Goal: Task Accomplishment & Management: Manage account settings

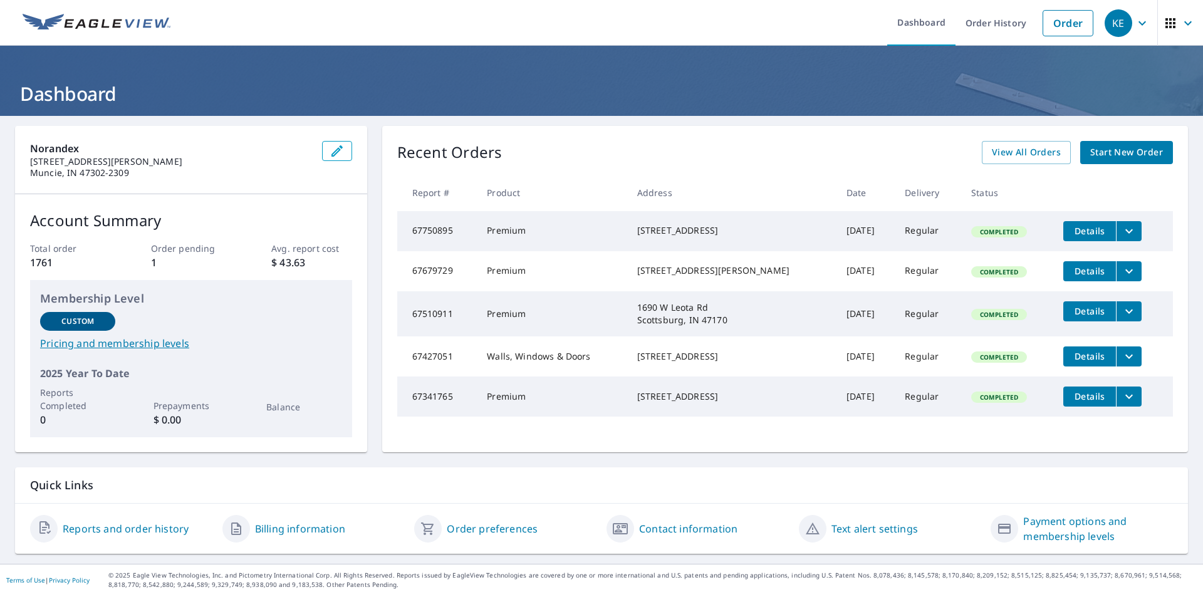
click at [1122, 232] on icon "filesDropdownBtn-67750895" at bounding box center [1129, 231] width 15 height 15
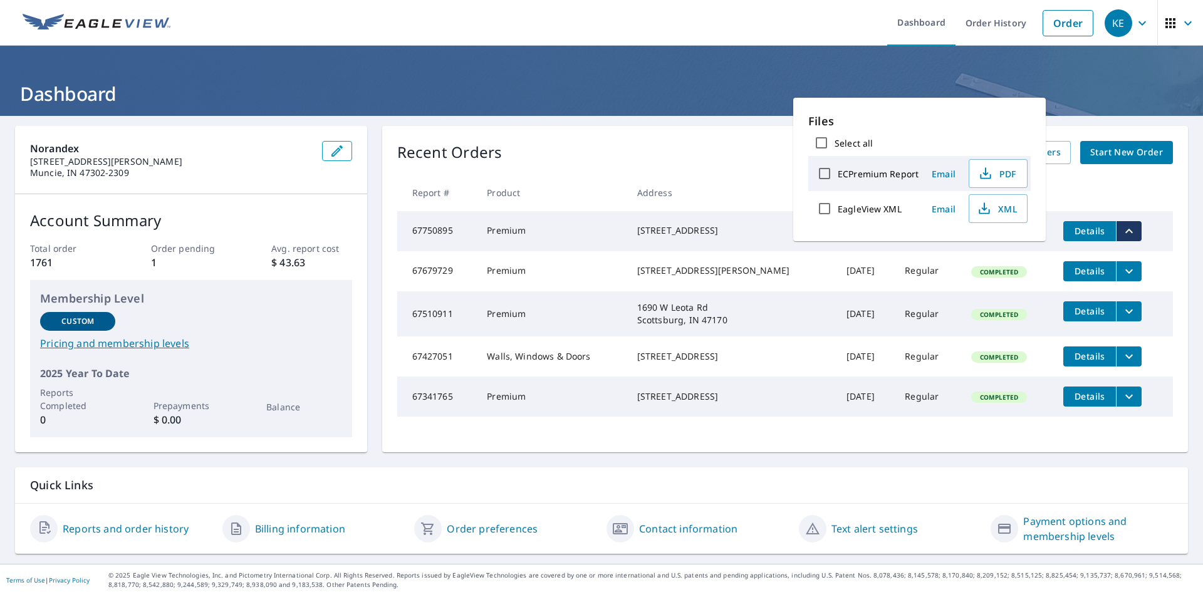
click at [948, 177] on span "Email" at bounding box center [944, 174] width 30 height 12
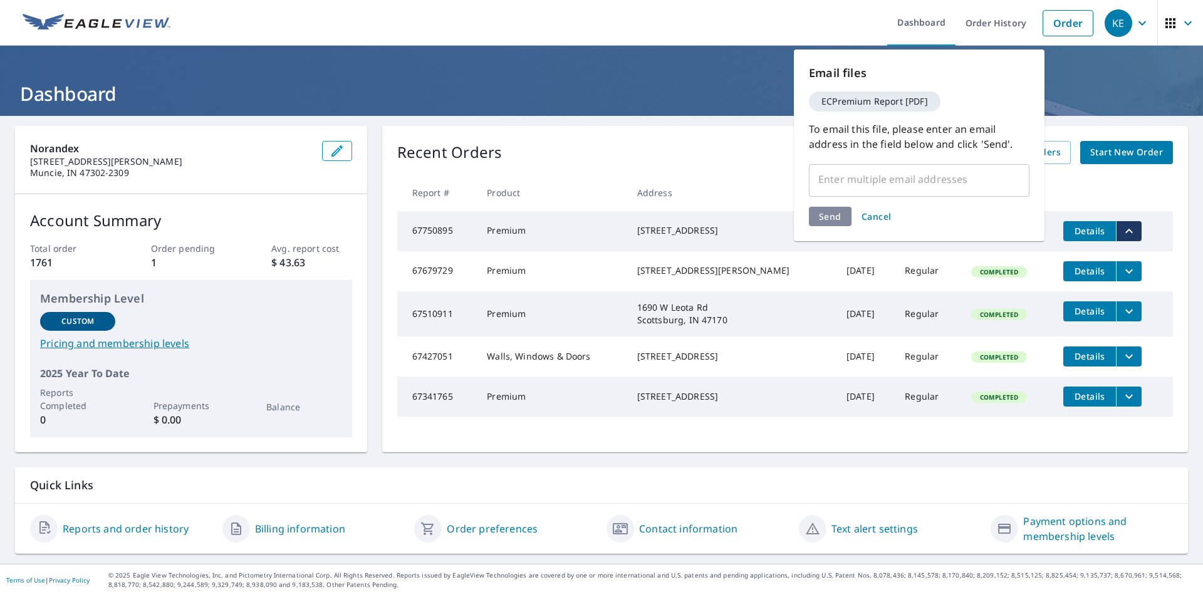
click at [910, 185] on input "text" at bounding box center [910, 179] width 190 height 24
type input "[PERSON_NAME][EMAIL_ADDRESS][DOMAIN_NAME]"
click at [831, 216] on div "Send Cancel" at bounding box center [919, 216] width 221 height 19
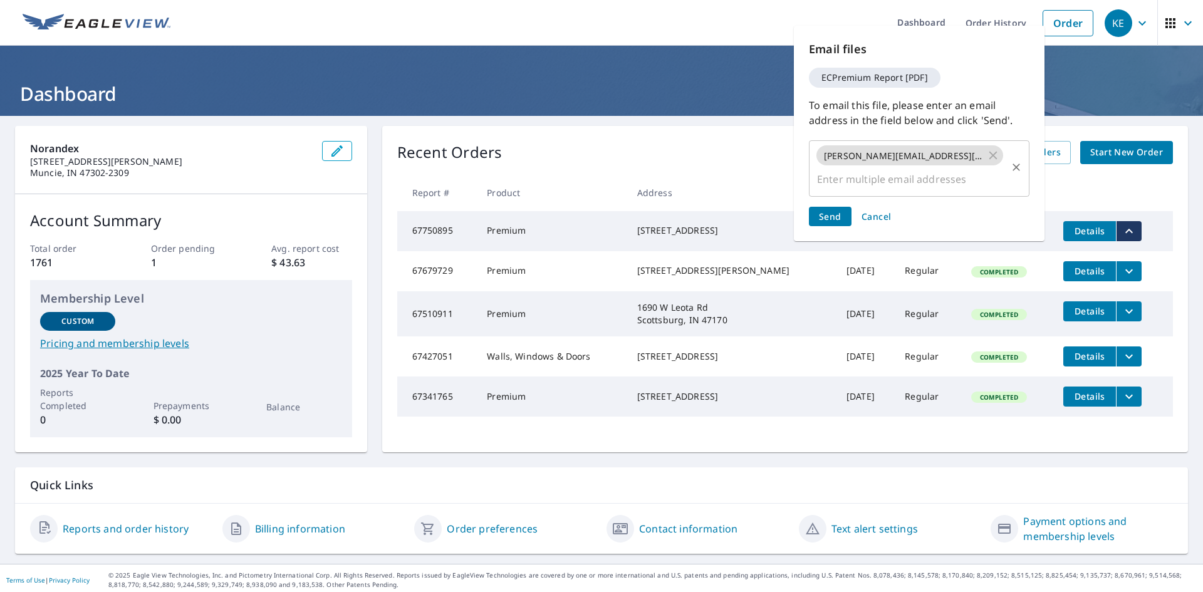
click at [842, 185] on input "text" at bounding box center [910, 179] width 190 height 24
type input "[PERSON_NAME][EMAIL_ADDRESS][DOMAIN_NAME]"
click at [822, 220] on span "Send" at bounding box center [830, 217] width 23 height 12
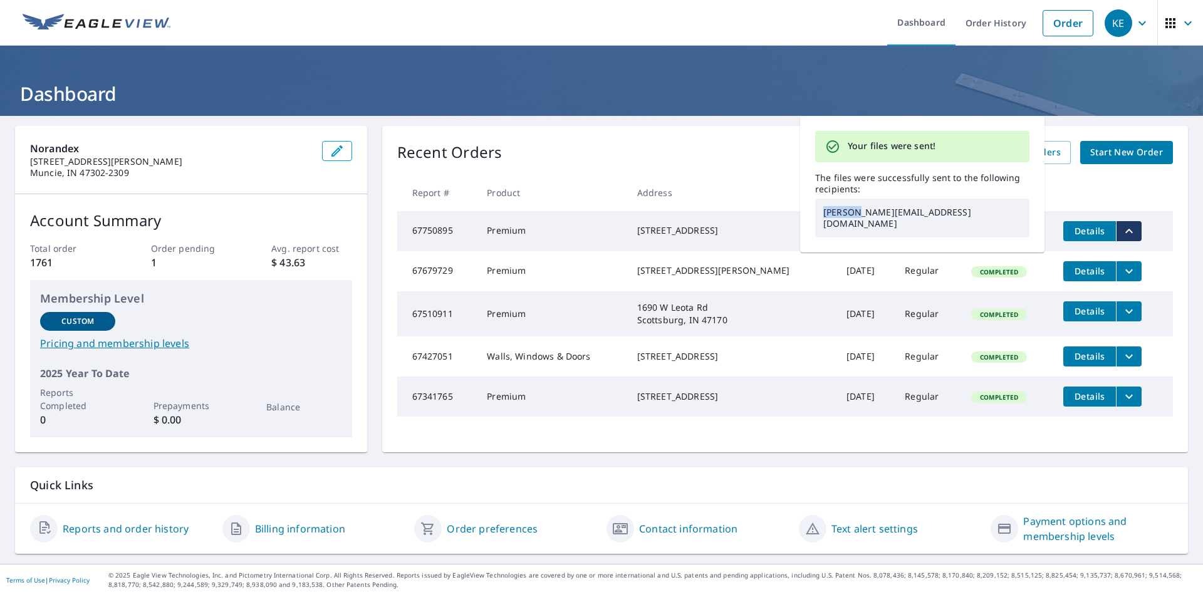
click at [822, 219] on p "[PERSON_NAME][EMAIL_ADDRESS][DOMAIN_NAME]" at bounding box center [922, 218] width 214 height 39
click at [748, 167] on div "Recent Orders View All Orders Start New Order Report # Product Address Date Del…" at bounding box center [785, 289] width 806 height 326
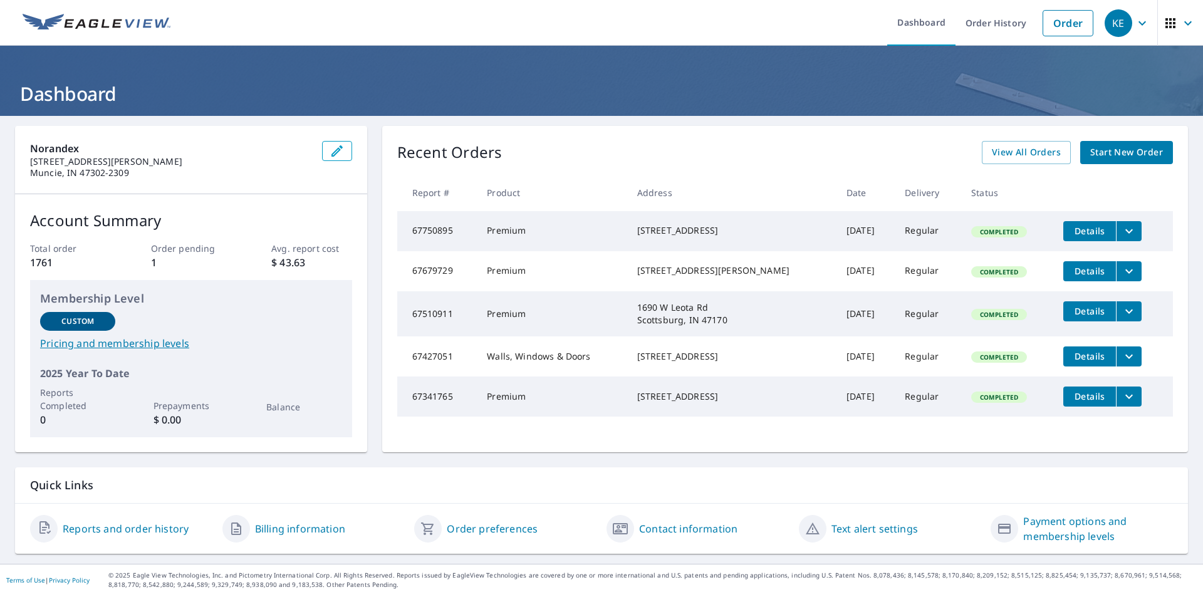
click at [1076, 229] on span "Details" at bounding box center [1090, 231] width 38 height 12
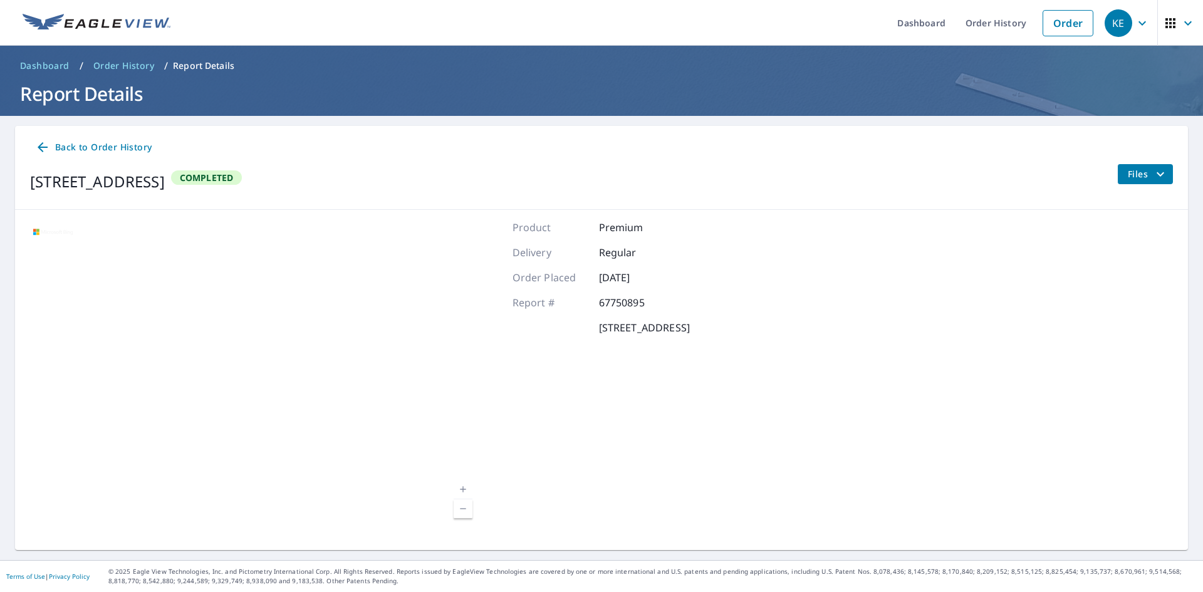
click at [1153, 169] on icon "filesDropdownBtn-67750895" at bounding box center [1160, 174] width 15 height 15
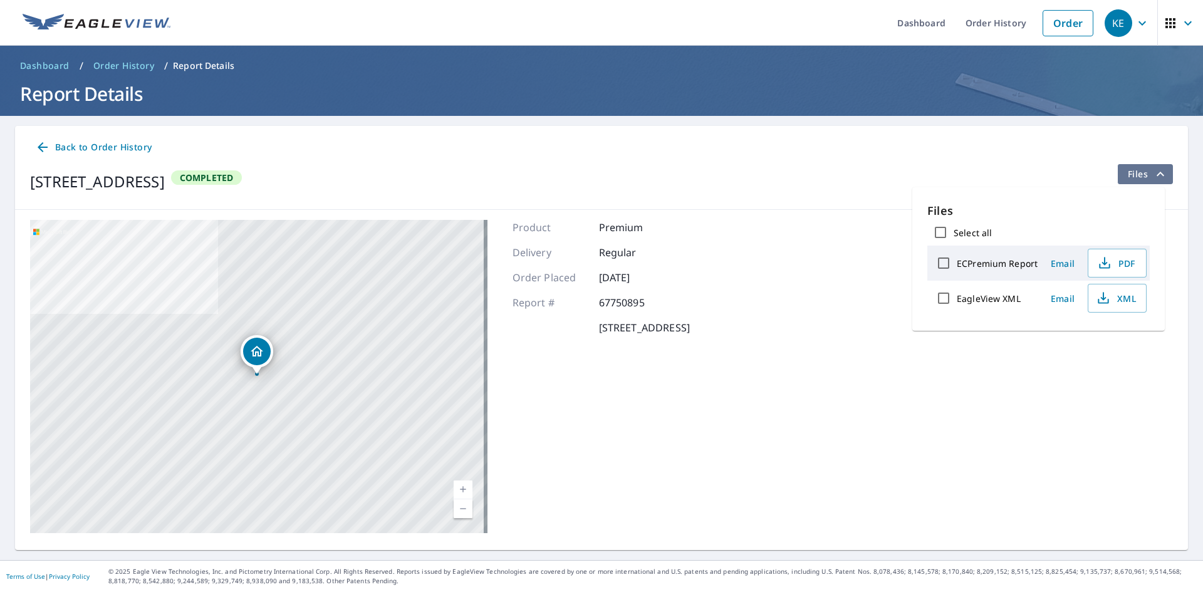
click at [1153, 169] on icon "filesDropdownBtn-67750895" at bounding box center [1160, 174] width 15 height 15
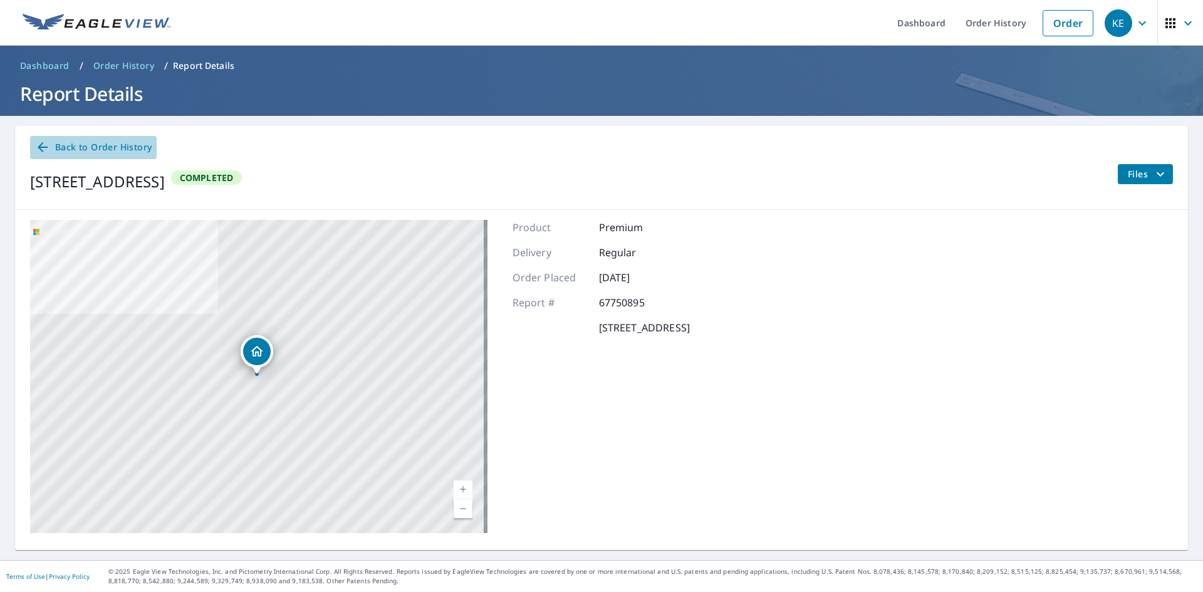
click at [43, 150] on icon at bounding box center [42, 147] width 15 height 15
